Goal: Complete application form

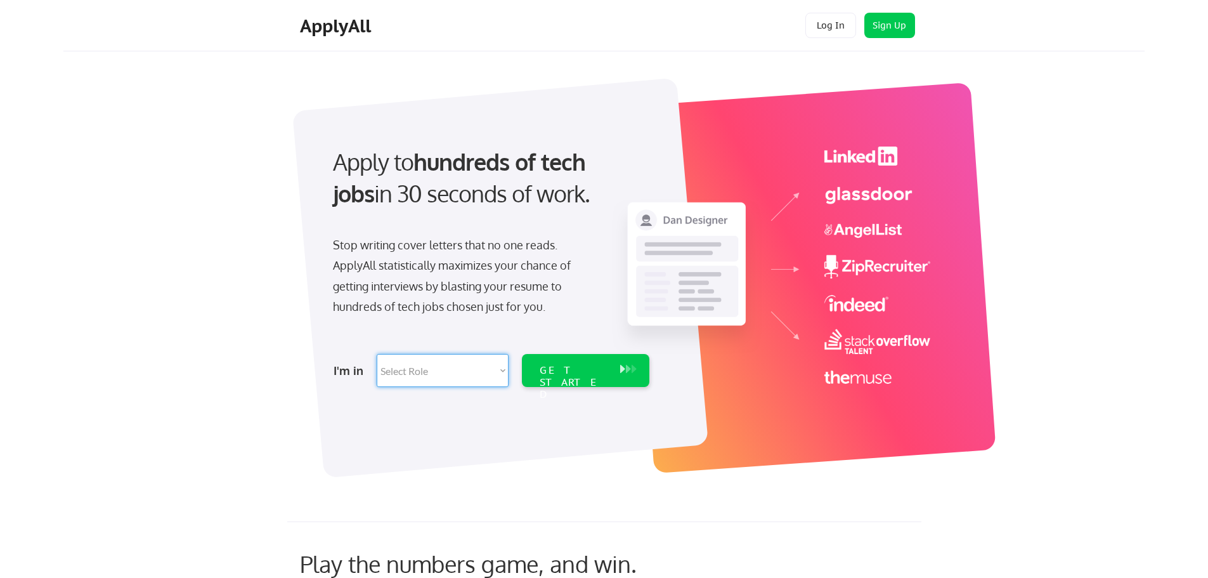
click at [496, 372] on select "Select Role Software Engineering Product Management Customer Success Sales UI/U…" at bounding box center [443, 370] width 132 height 33
select select ""it_security""
click at [377, 354] on select "Select Role Software Engineering Product Management Customer Success Sales UI/U…" at bounding box center [443, 370] width 132 height 33
select select ""it_security""
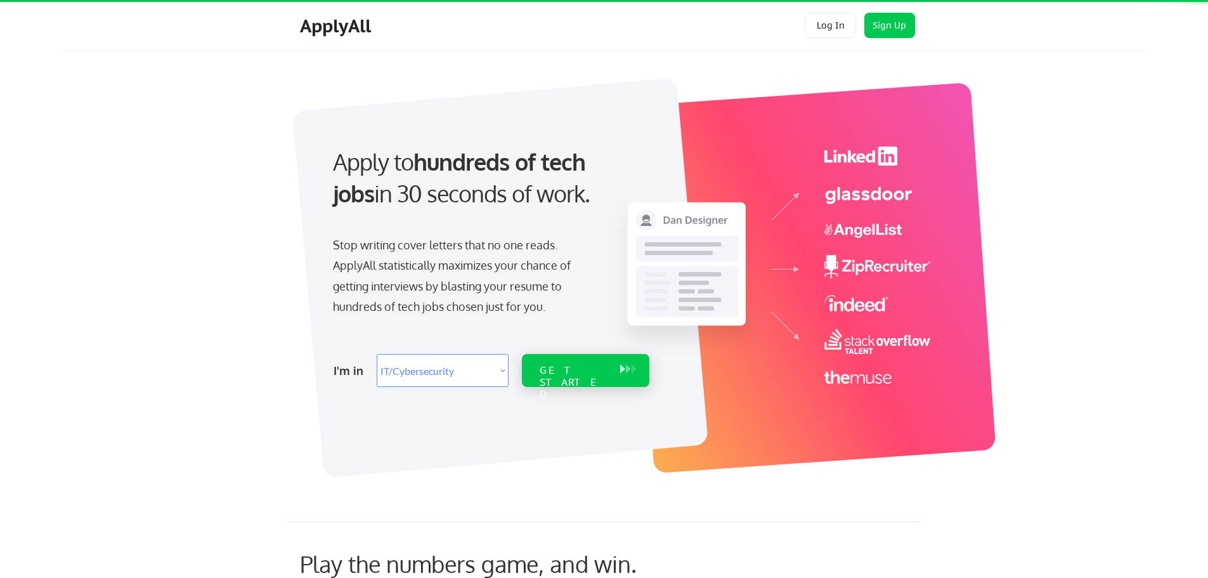
click at [568, 373] on div "GET STARTED" at bounding box center [574, 382] width 68 height 37
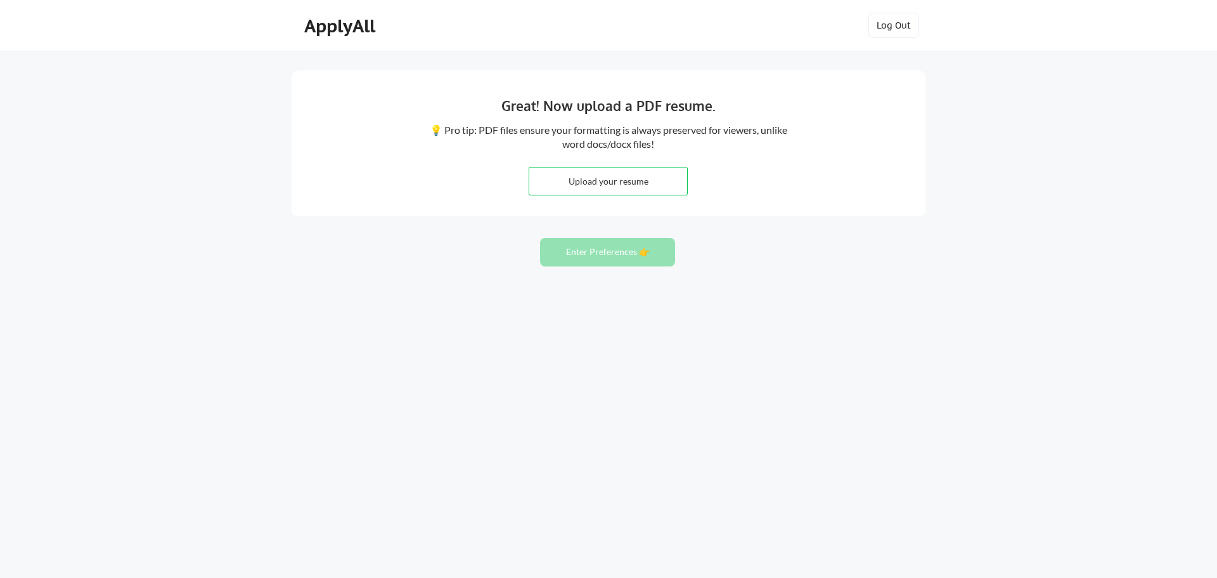
click at [596, 185] on input "file" at bounding box center [608, 180] width 158 height 27
